Goal: Entertainment & Leisure: Consume media (video, audio)

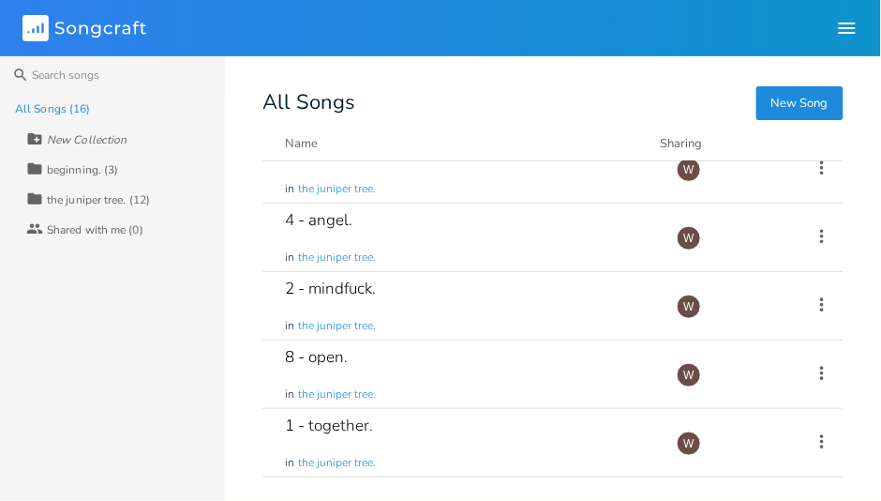
scroll to position [255, 0]
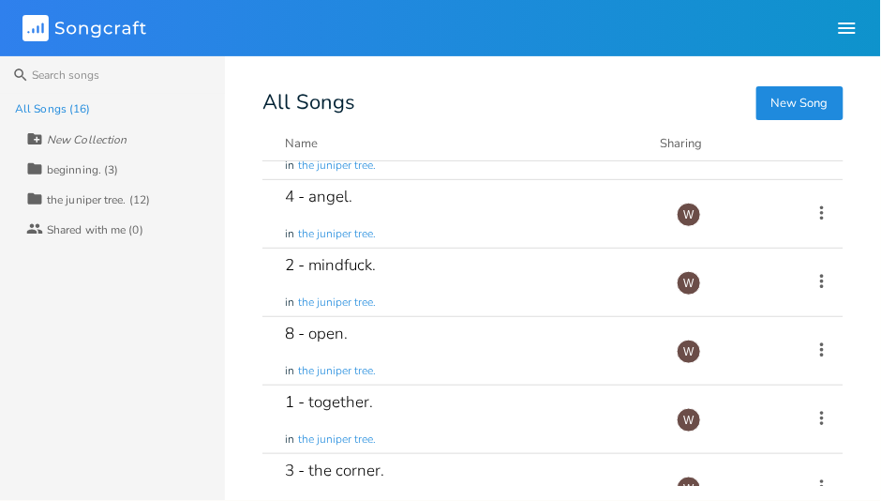
click at [456, 205] on div "4 - angel. in the juniper tree." at bounding box center [469, 214] width 369 height 68
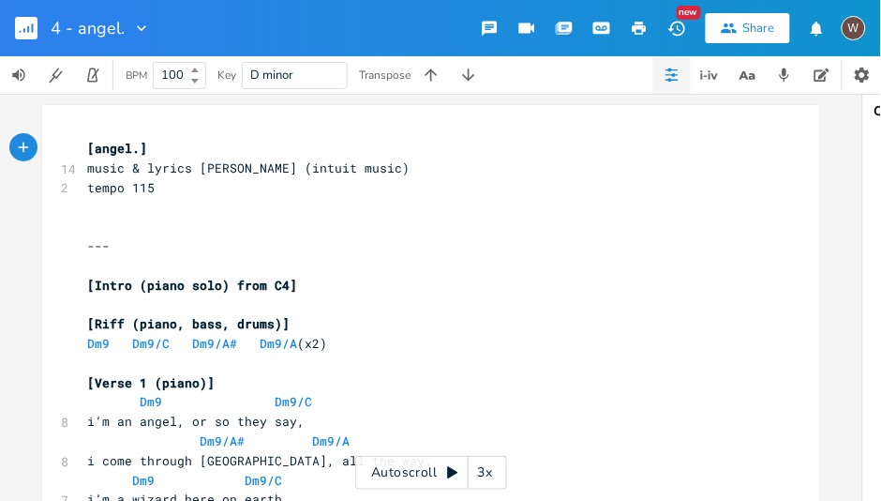
click at [844, 233] on div "xxxxxxxxxx [angel.] 14 music & lyrics [PERSON_NAME] (intuit music) 2 tempo 115 …" at bounding box center [431, 297] width 863 height 407
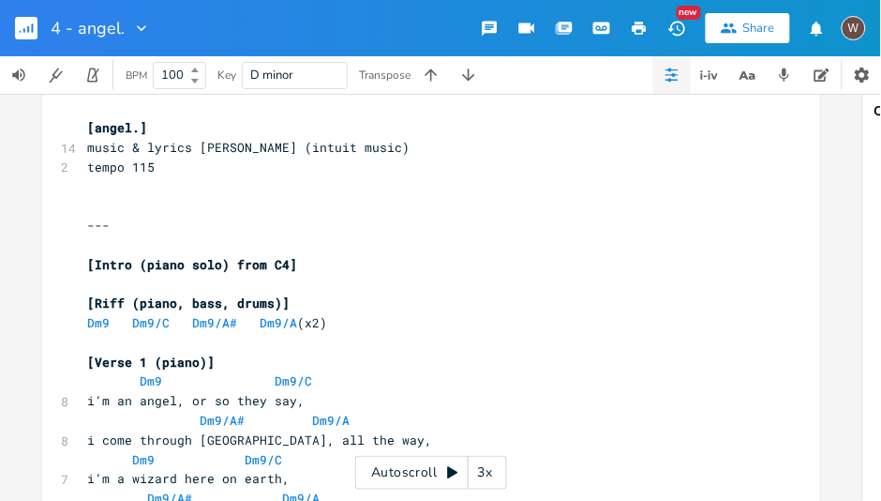
click at [469, 85] on button "button" at bounding box center [469, 75] width 38 height 38
click at [478, 83] on icon "button" at bounding box center [468, 75] width 19 height 19
click at [463, 82] on icon "button" at bounding box center [468, 75] width 19 height 19
click at [427, 88] on button "button" at bounding box center [432, 75] width 38 height 38
click at [422, 75] on button "button" at bounding box center [432, 75] width 38 height 38
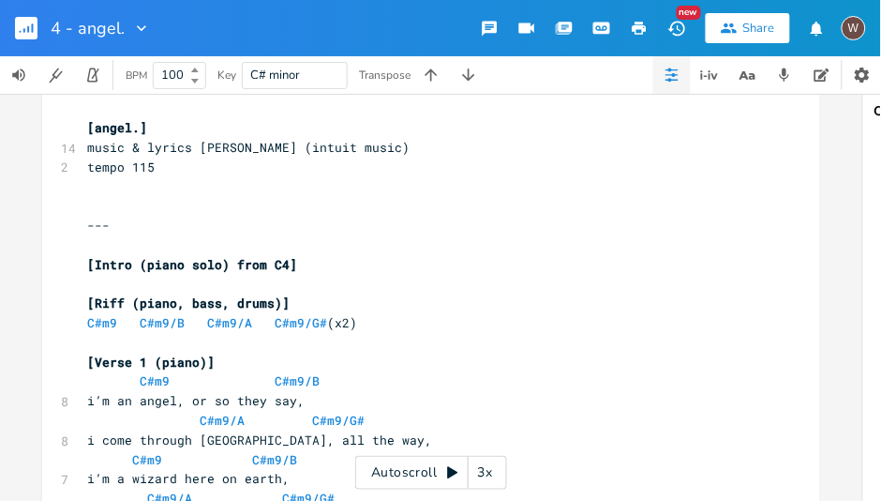
click at [436, 81] on icon "button" at bounding box center [431, 75] width 19 height 19
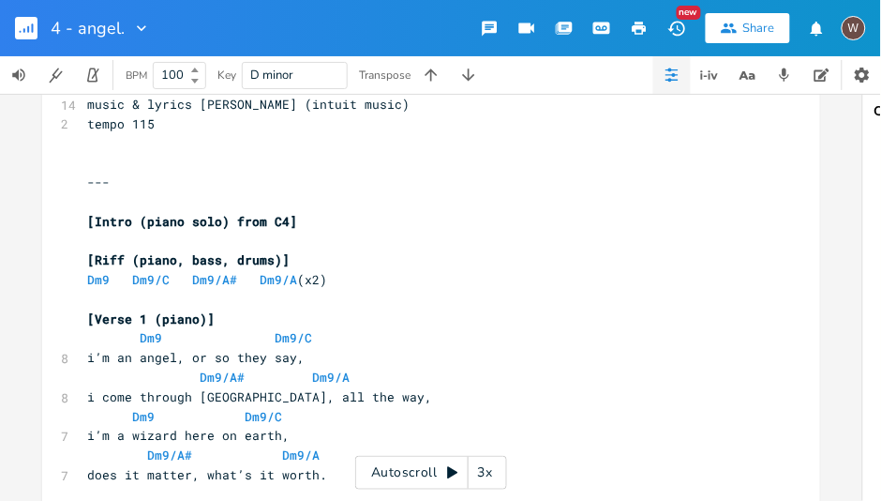
scroll to position [64, 0]
click at [465, 78] on icon "button" at bounding box center [468, 75] width 19 height 19
click at [469, 77] on icon "button" at bounding box center [468, 75] width 19 height 19
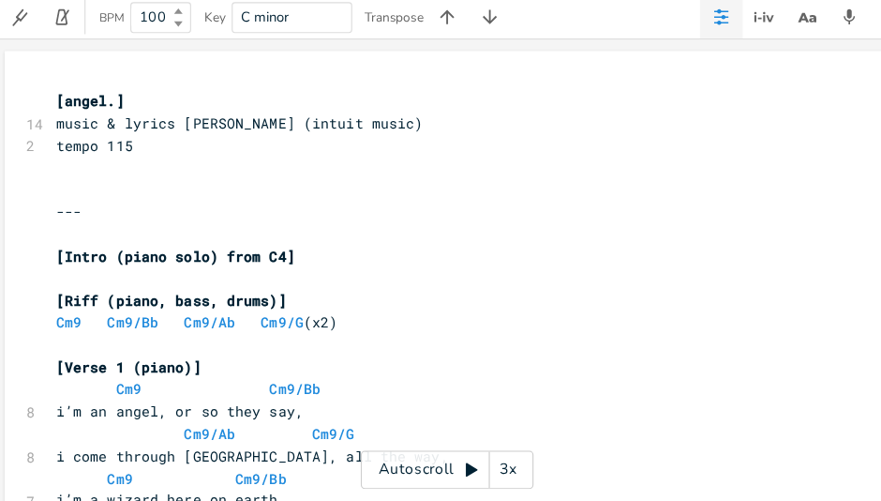
scroll to position [0, 0]
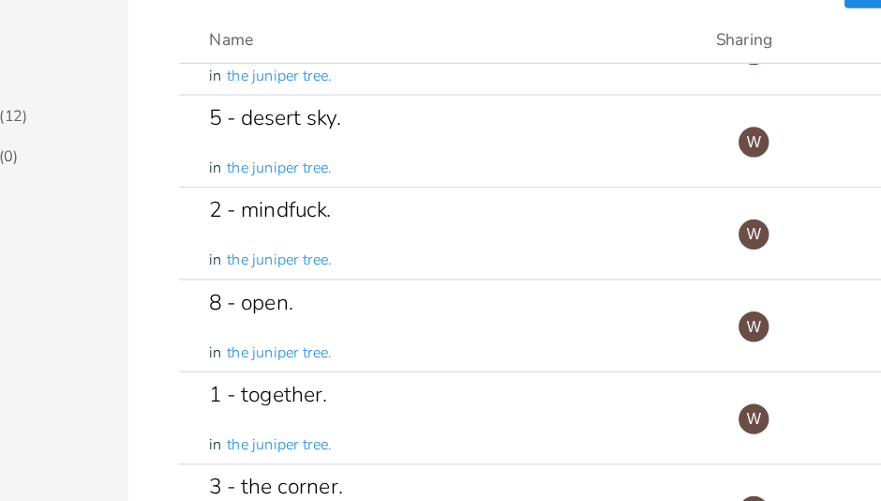
scroll to position [250, 0]
click at [454, 353] on div "8 - open. in the juniper tree." at bounding box center [469, 356] width 369 height 68
click at [460, 356] on div "8 - open. in the juniper tree." at bounding box center [469, 356] width 369 height 68
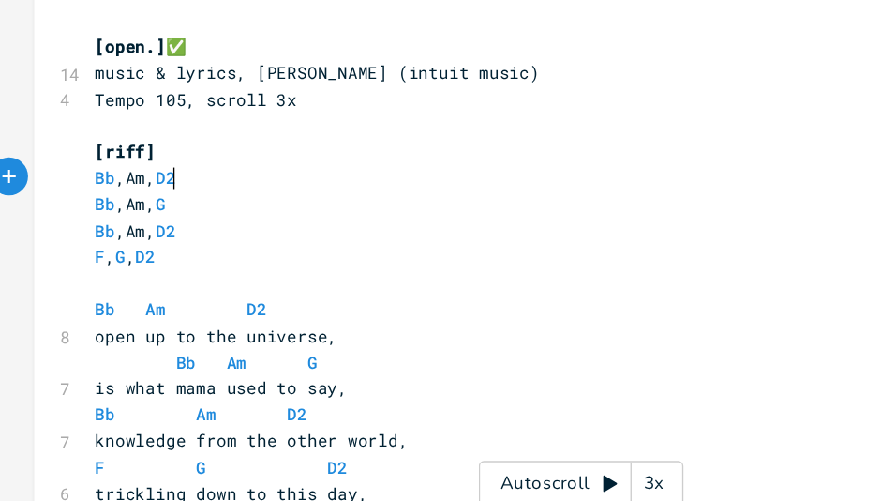
type textarea "​"
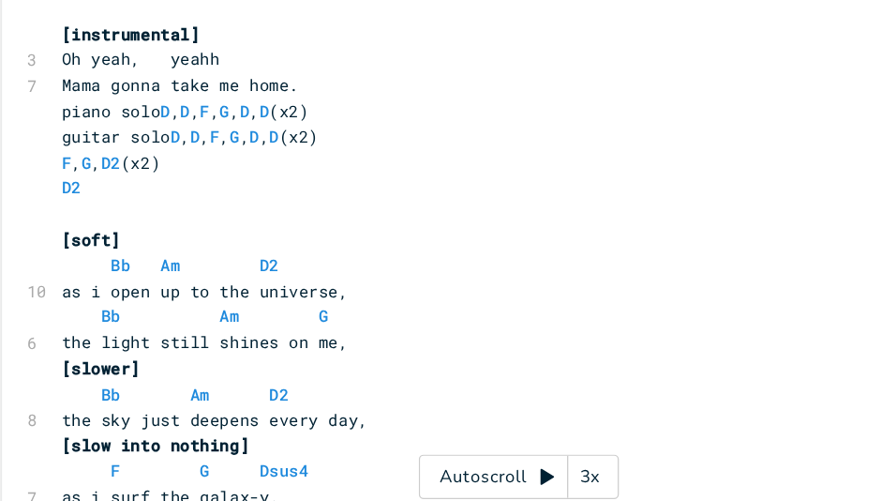
scroll to position [1501, 0]
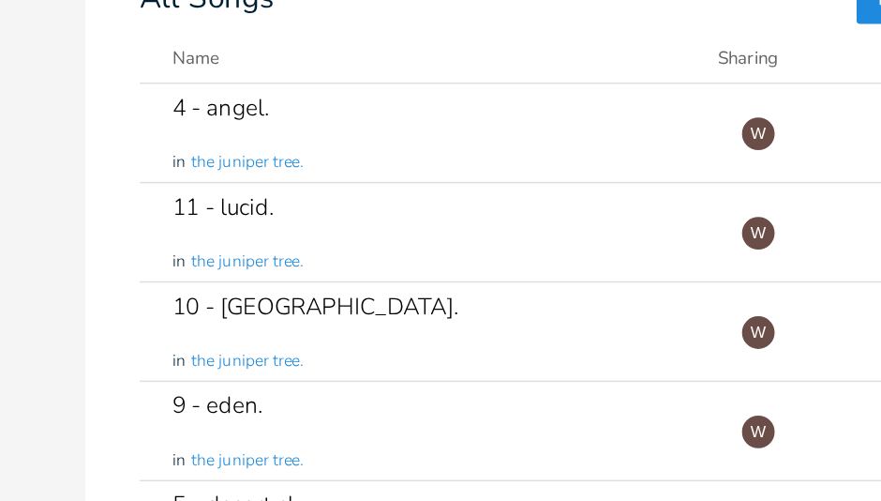
click at [442, 399] on div "9 - eden. in the juniper tree." at bounding box center [469, 401] width 369 height 68
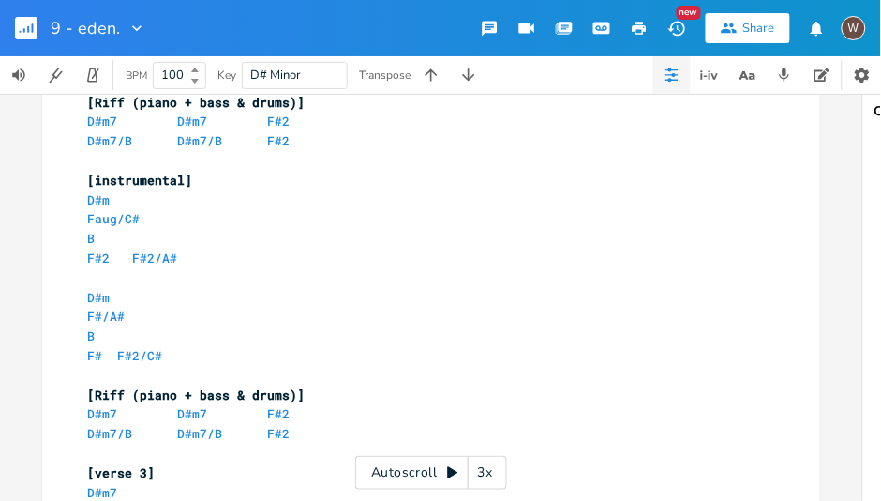
scroll to position [943, 0]
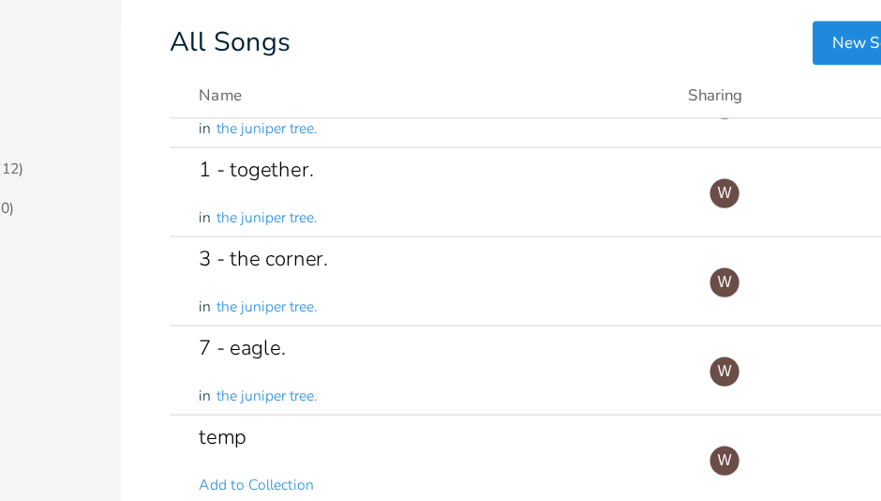
scroll to position [462, 0]
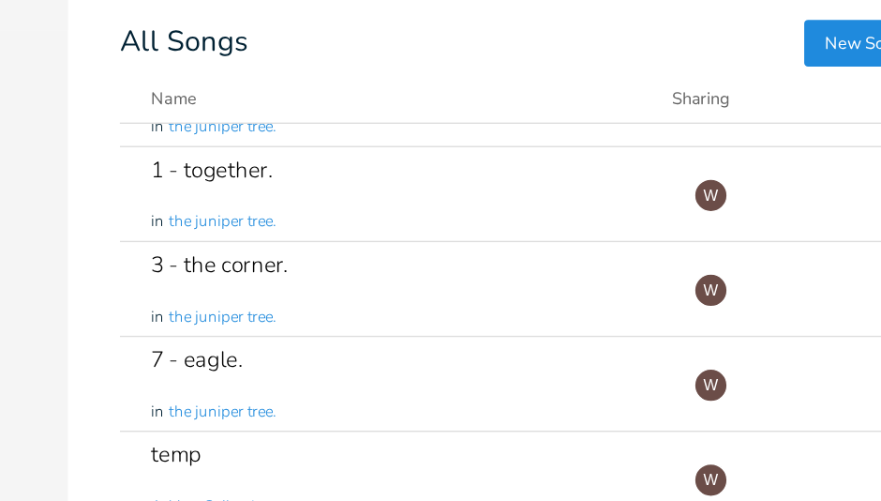
click at [490, 210] on div "1 - together. in the juniper tree." at bounding box center [469, 212] width 369 height 68
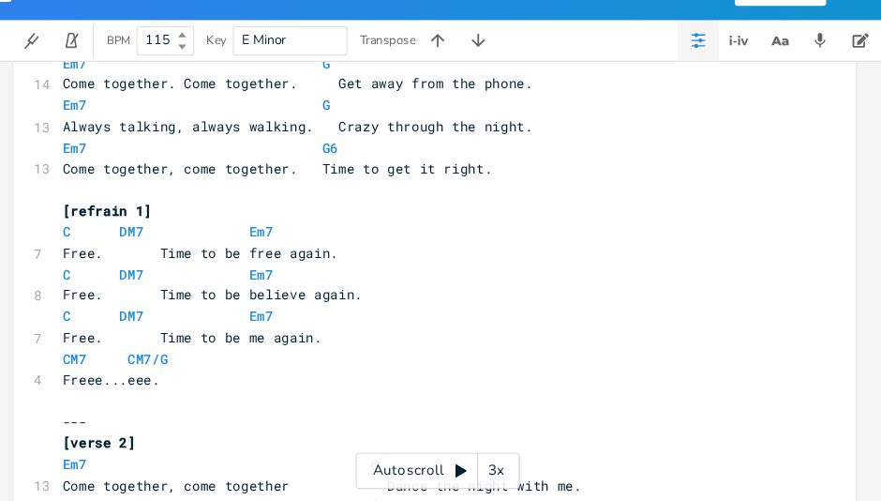
scroll to position [288, 0]
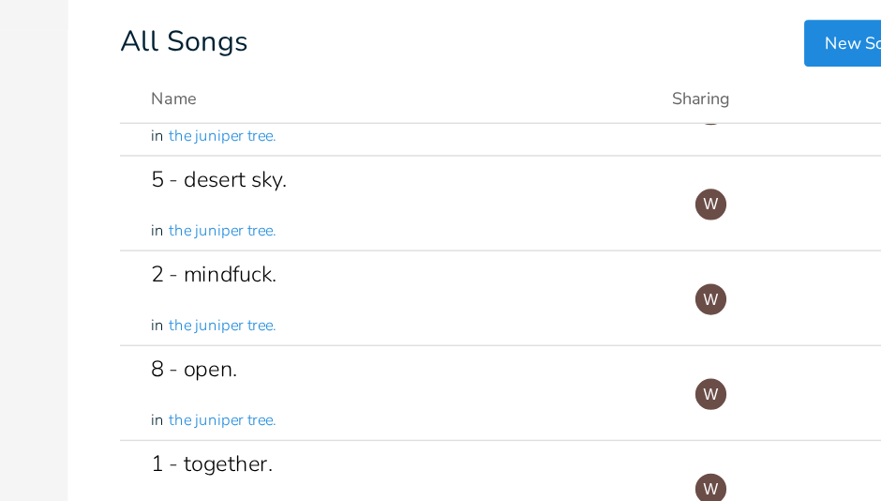
scroll to position [258, 0]
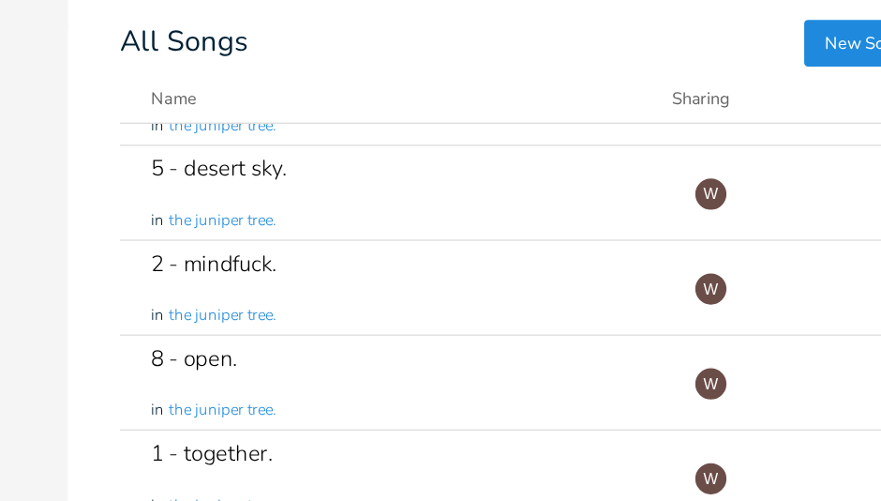
click at [451, 278] on div "2 - mindfuck. in the juniper tree." at bounding box center [469, 280] width 369 height 68
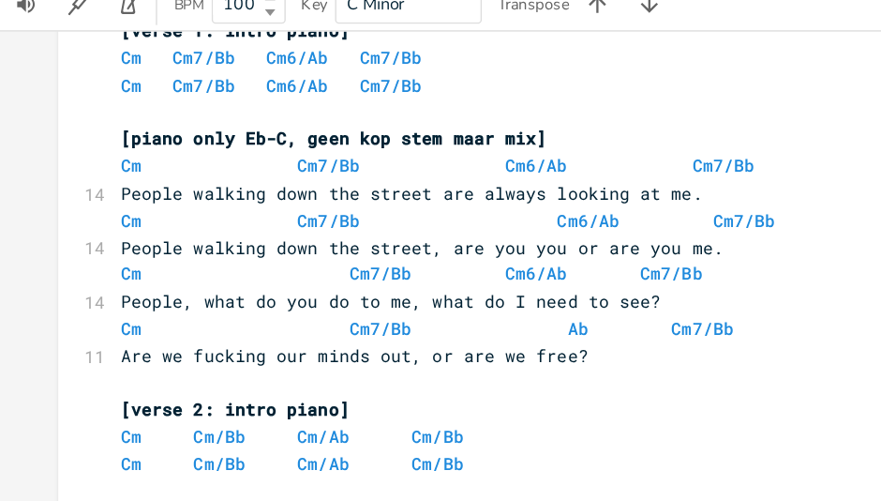
scroll to position [128, 0]
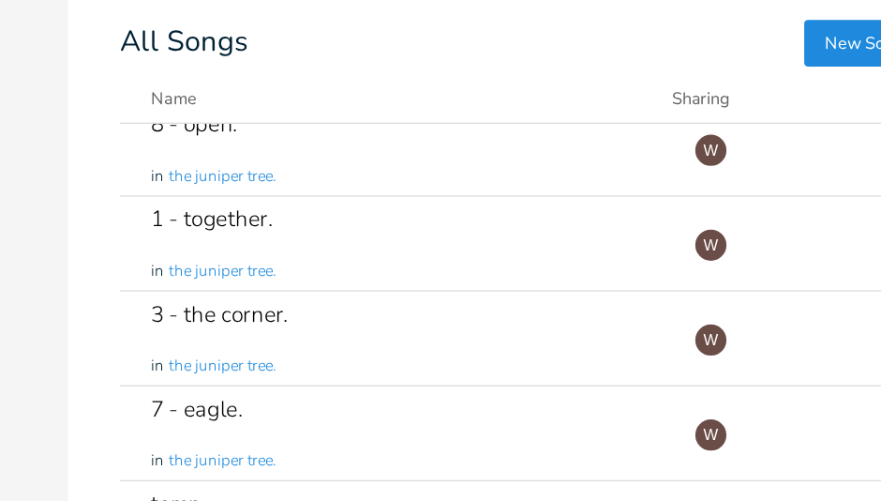
scroll to position [425, 0]
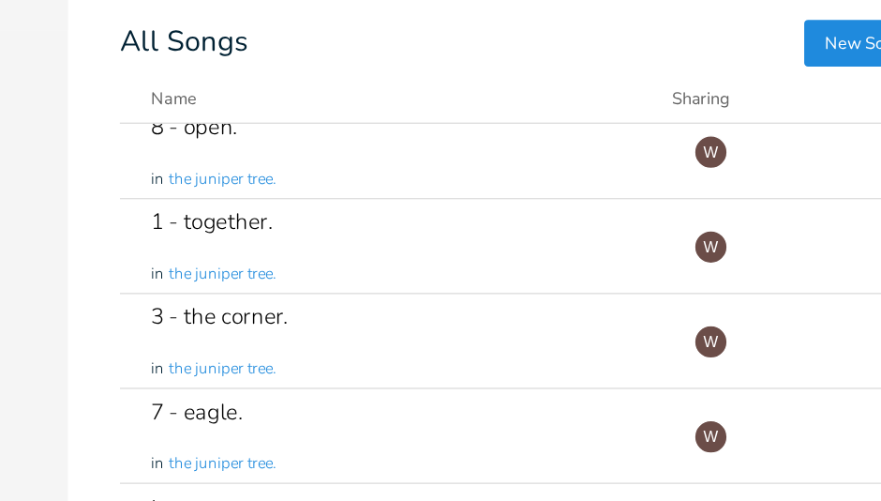
click at [471, 255] on div "1 - together. in the juniper tree." at bounding box center [469, 250] width 369 height 68
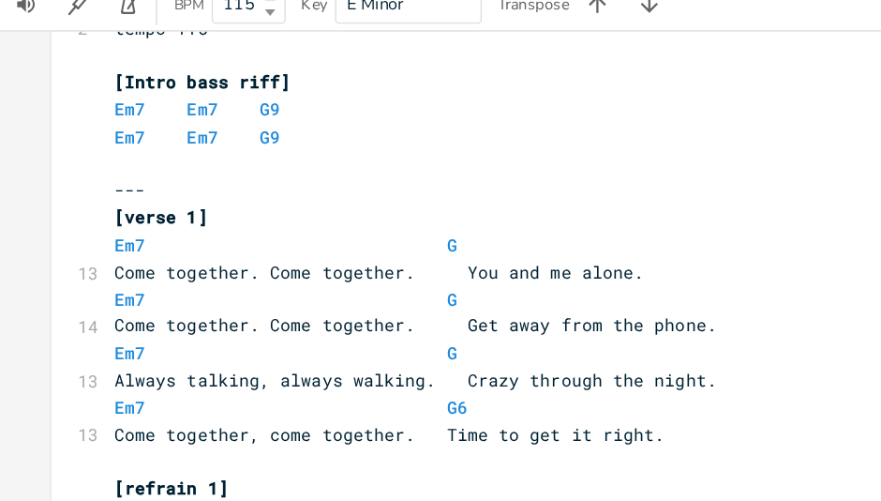
scroll to position [0, 5]
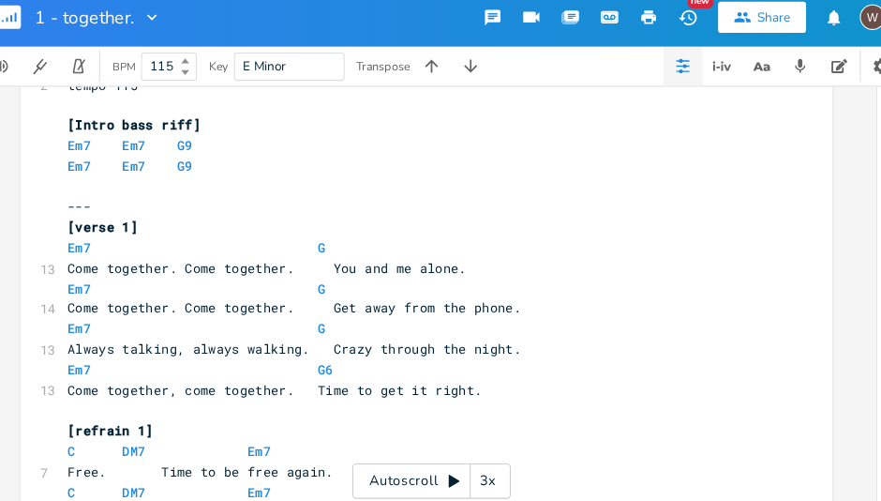
click at [418, 480] on div "Autoscroll 3x" at bounding box center [431, 473] width 152 height 34
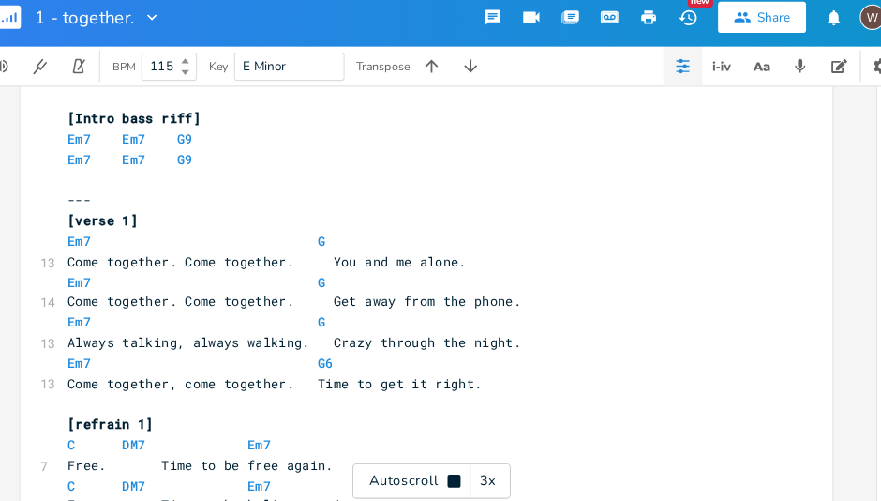
click at [489, 483] on div "3x" at bounding box center [486, 473] width 34 height 34
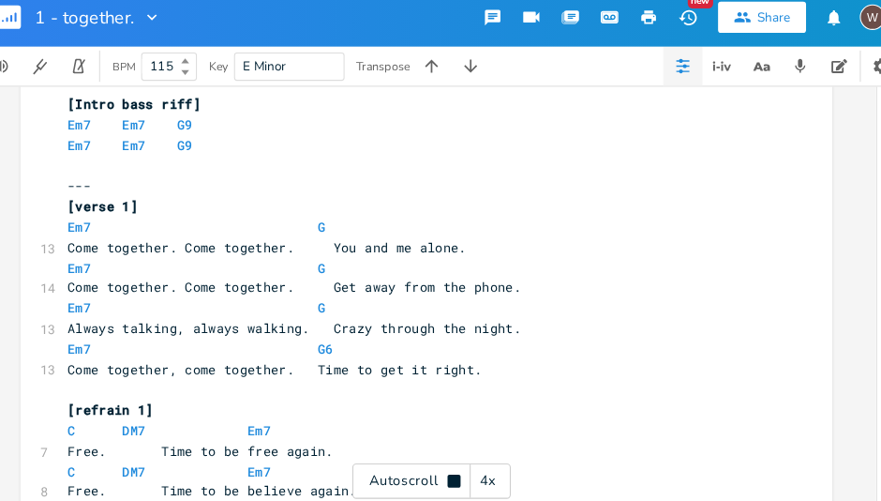
click at [492, 487] on div "4x" at bounding box center [486, 473] width 34 height 34
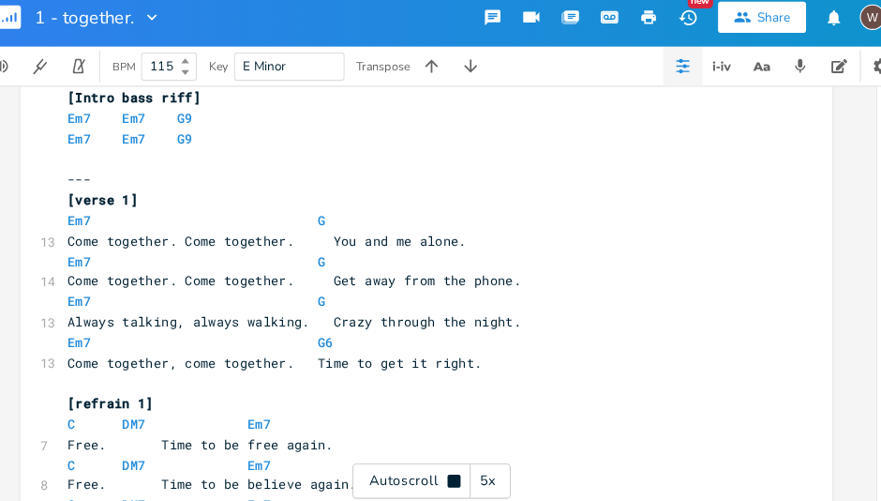
click at [495, 482] on div "5x" at bounding box center [486, 473] width 34 height 34
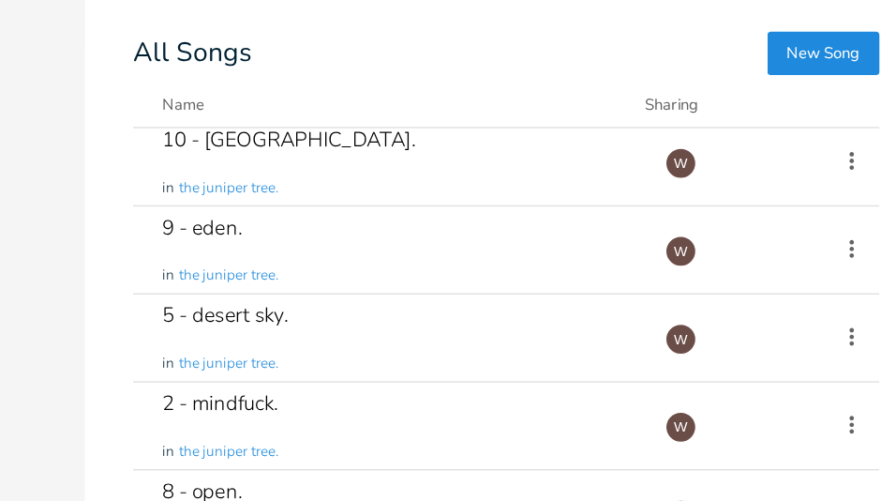
scroll to position [179, 0]
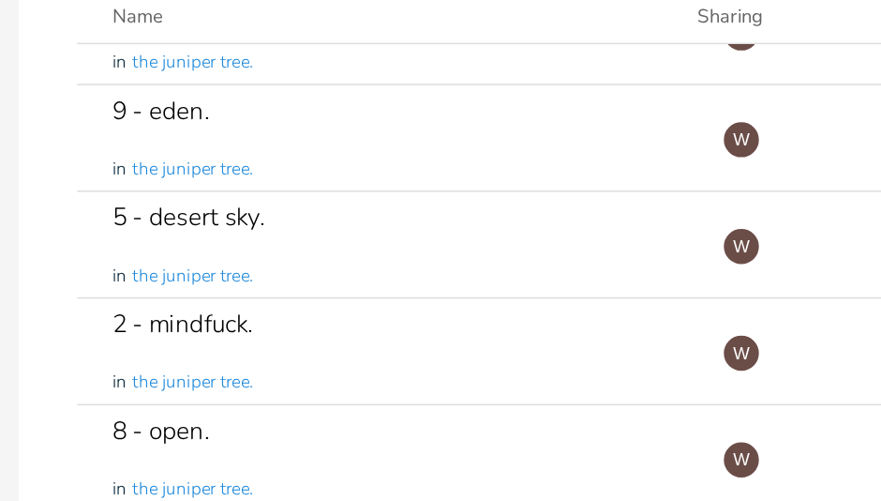
click at [407, 349] on div "2 - mindfuck. in the juniper tree." at bounding box center [469, 358] width 369 height 68
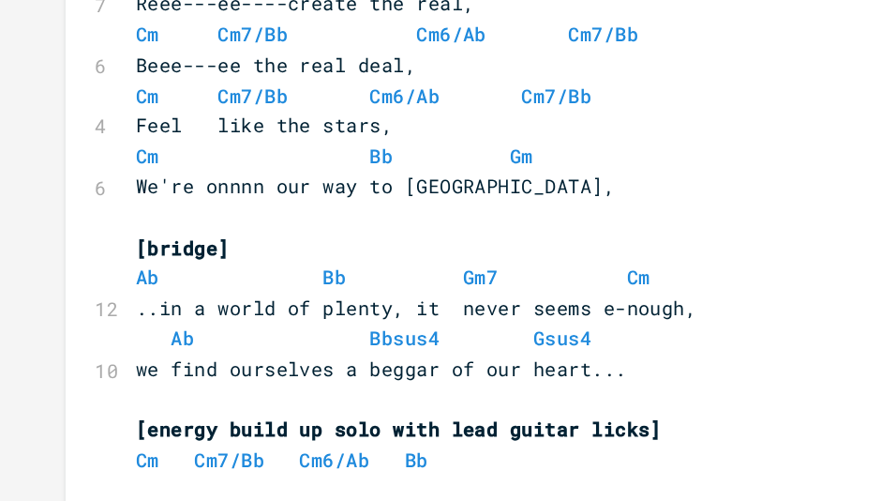
scroll to position [1147, 0]
